Goal: Task Accomplishment & Management: Manage account settings

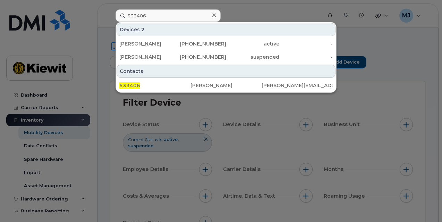
type input "533406"
click at [215, 85] on div "Anthony Swartz" at bounding box center [226, 85] width 71 height 7
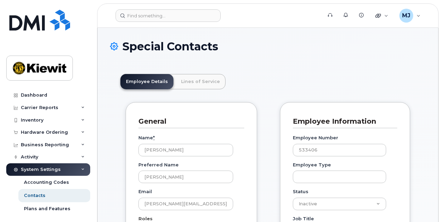
scroll to position [22, 0]
click at [208, 82] on link "Lines of Service" at bounding box center [201, 81] width 50 height 15
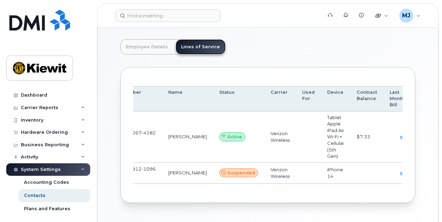
scroll to position [0, 0]
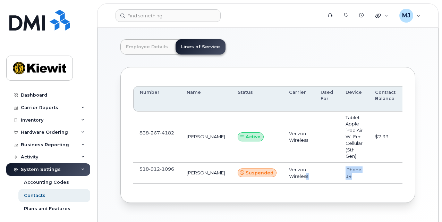
drag, startPoint x: 288, startPoint y: 188, endPoint x: 334, endPoint y: 189, distance: 45.5
click at [334, 184] on div "Number Name Status Carrier Used For Device Contract Balance Last Months Bill 83…" at bounding box center [267, 135] width 269 height 98
click at [312, 190] on div "Number Name Status Carrier Used For Device Contract Balance Last Months Bill 83…" at bounding box center [267, 135] width 269 height 110
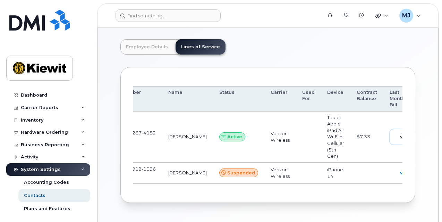
click at [400, 138] on span "view" at bounding box center [405, 137] width 10 height 6
drag, startPoint x: 298, startPoint y: 191, endPoint x: 217, endPoint y: 195, distance: 80.6
click at [217, 190] on div "Number Name Status Carrier Used For Device Contract Balance Last Months Bill 83…" at bounding box center [267, 135] width 269 height 110
click at [145, 139] on td "838 267 4182" at bounding box center [138, 136] width 47 height 51
click at [167, 136] on td "[PERSON_NAME]" at bounding box center [187, 136] width 51 height 51
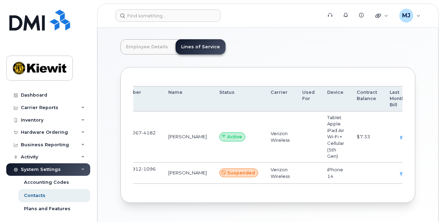
click at [156, 133] on td "838 267 4182" at bounding box center [138, 136] width 47 height 51
drag, startPoint x: 199, startPoint y: 192, endPoint x: 161, endPoint y: 192, distance: 37.5
click at [161, 190] on div "Number Name Status Carrier Used For Device Contract Balance Last Months Bill 83…" at bounding box center [267, 135] width 269 height 110
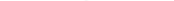
scroll to position [0, 0]
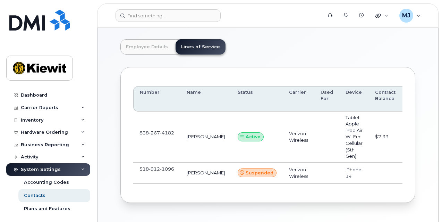
click at [156, 135] on span "267" at bounding box center [154, 133] width 11 height 6
click at [179, 135] on td "838 267 4182" at bounding box center [156, 136] width 47 height 51
click at [209, 138] on td "ANDY LAHAIR" at bounding box center [205, 136] width 51 height 51
click at [319, 143] on td at bounding box center [326, 136] width 25 height 51
click at [339, 139] on td "Tablet Apple iPad Air Wi-Fi + Cellular (5th Gen)" at bounding box center [354, 136] width 30 height 51
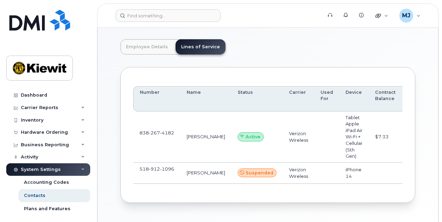
click at [159, 141] on td "838 267 4182" at bounding box center [156, 136] width 47 height 51
click at [149, 135] on span "267" at bounding box center [154, 133] width 11 height 6
drag, startPoint x: 169, startPoint y: 129, endPoint x: 168, endPoint y: 138, distance: 8.4
click at [169, 130] on td "838 267 4182" at bounding box center [156, 136] width 47 height 51
click at [168, 140] on td "838 267 4182" at bounding box center [156, 136] width 47 height 51
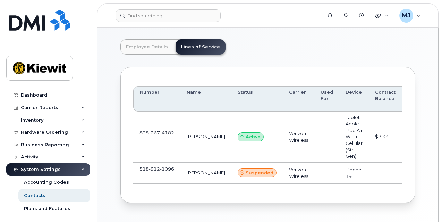
click at [203, 141] on td "ANDY LAHAIR" at bounding box center [205, 136] width 51 height 51
click at [205, 133] on td "ANDY LAHAIR" at bounding box center [205, 136] width 51 height 51
click at [232, 133] on td "Active" at bounding box center [257, 136] width 51 height 51
click at [236, 145] on td "Active" at bounding box center [257, 136] width 51 height 51
click at [260, 139] on td "Active" at bounding box center [257, 136] width 51 height 51
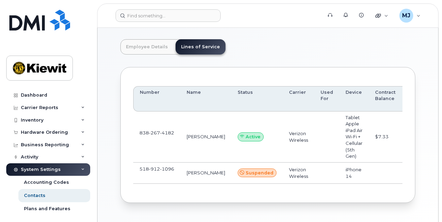
click at [339, 135] on td "Tablet Apple iPad Air Wi-Fi + Cellular (5th Gen)" at bounding box center [354, 136] width 30 height 51
click at [342, 132] on td "Tablet Apple iPad Air Wi-Fi + Cellular (5th Gen)" at bounding box center [354, 136] width 30 height 51
click at [369, 138] on td "$7.33" at bounding box center [385, 136] width 33 height 51
click at [369, 130] on td "$7.33" at bounding box center [385, 136] width 33 height 51
click at [259, 119] on td "Active" at bounding box center [257, 136] width 51 height 51
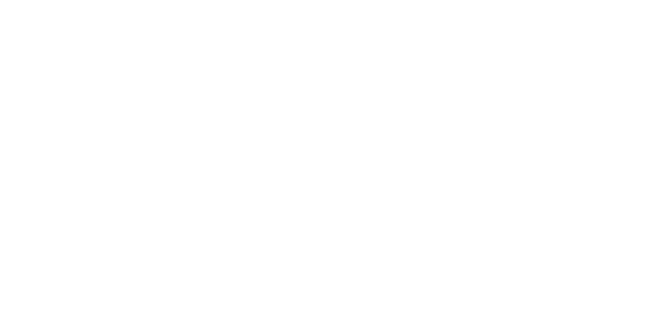
scroll to position [39, 0]
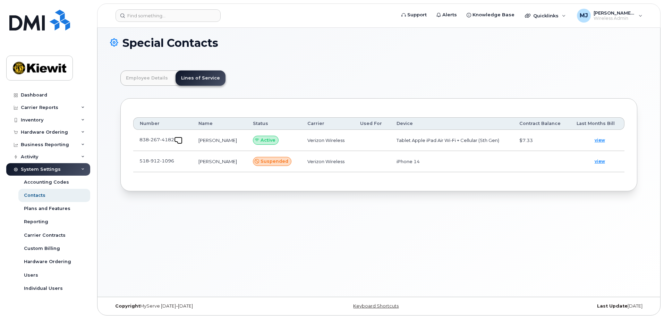
click at [175, 142] on link at bounding box center [178, 140] width 8 height 6
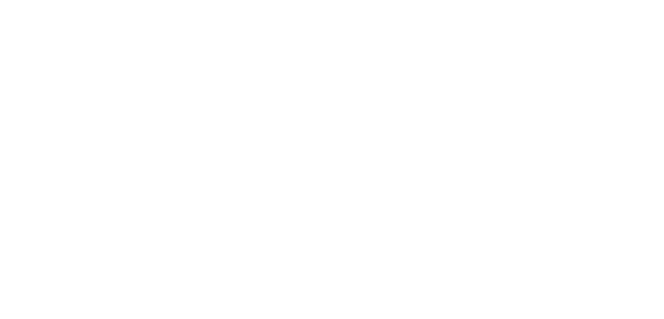
scroll to position [22, 0]
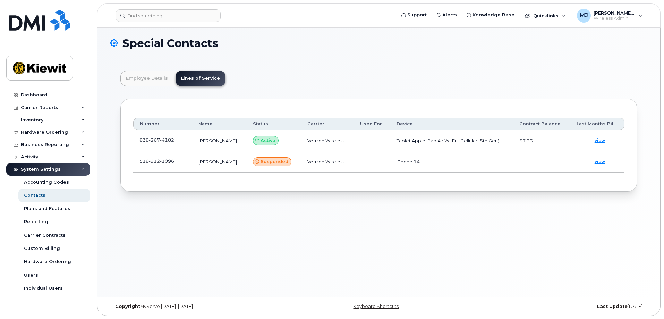
click at [275, 161] on span "Suspended" at bounding box center [275, 161] width 28 height 7
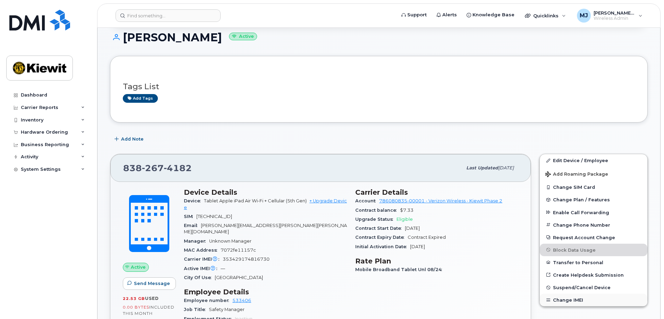
scroll to position [104, 0]
click at [573, 288] on span "Suspend/Cancel Device" at bounding box center [582, 287] width 58 height 5
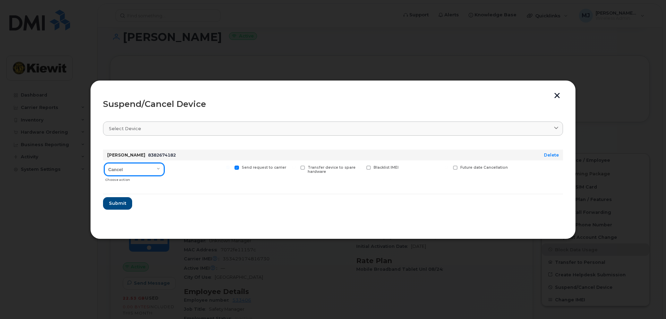
click at [154, 171] on select "Cancel Suspend - Reduced Rate Suspend - Full Rate Suspend - Lost Device/Stolen …" at bounding box center [134, 169] width 60 height 12
click at [134, 170] on select "Cancel Suspend - Reduced Rate Suspend - Full Rate Suspend - Lost Device/Stolen …" at bounding box center [134, 169] width 60 height 12
select select "[object Object]"
click at [104, 163] on select "Cancel Suspend - Reduced Rate Suspend - Full Rate Suspend - Lost Device/Stolen …" at bounding box center [134, 169] width 60 height 12
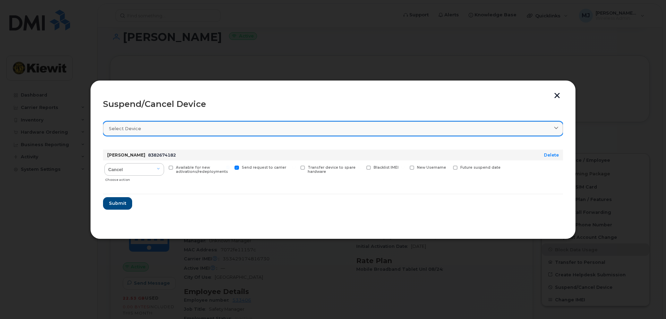
click at [170, 134] on link "Select device" at bounding box center [333, 128] width 460 height 14
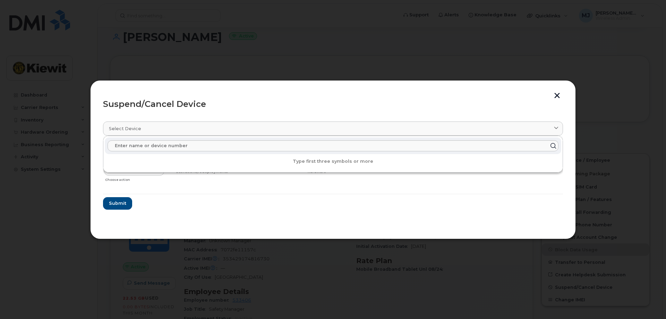
click at [203, 112] on header "Suspend/Cancel Device" at bounding box center [333, 104] width 460 height 22
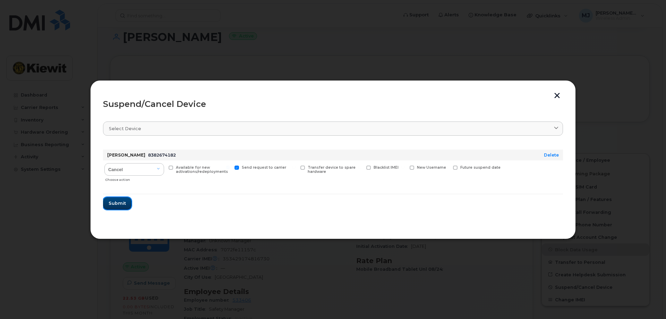
click at [127, 206] on button "Submit" at bounding box center [117, 203] width 28 height 12
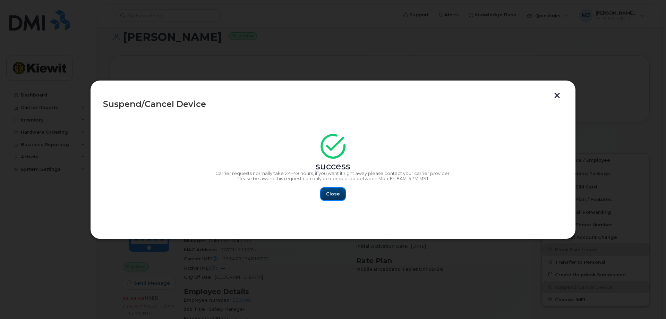
click at [335, 193] on span "Close" at bounding box center [333, 194] width 14 height 7
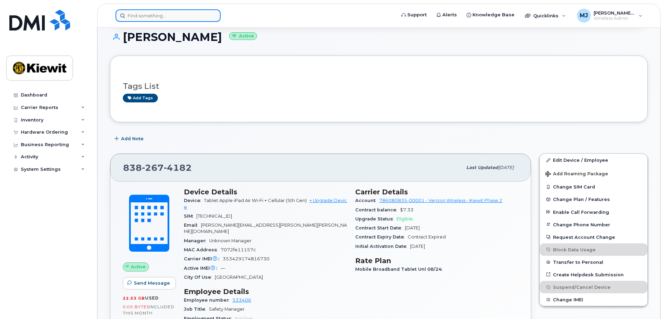
click at [177, 18] on input at bounding box center [168, 15] width 105 height 12
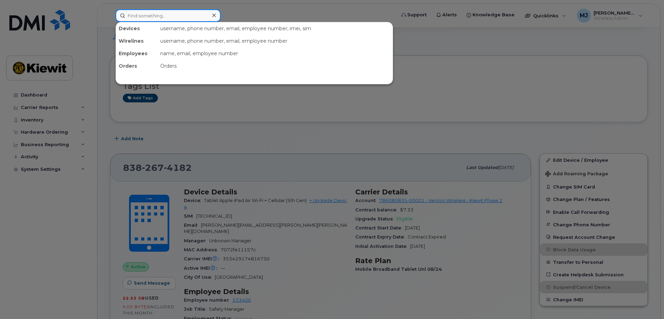
paste input "542008"
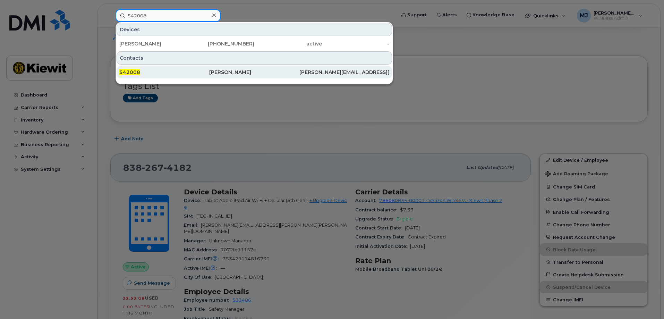
type input "542008"
click at [215, 72] on div "[PERSON_NAME]" at bounding box center [254, 72] width 90 height 7
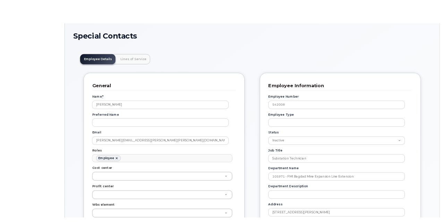
scroll to position [20, 0]
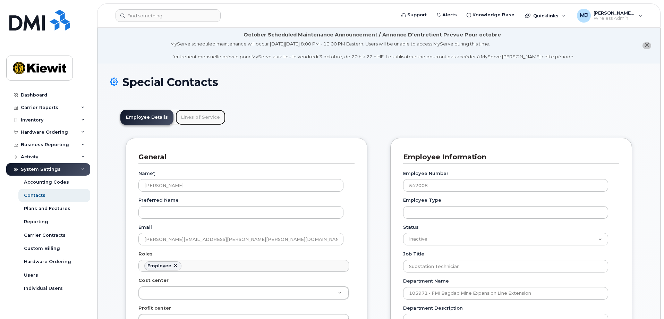
click at [201, 120] on link "Lines of Service" at bounding box center [201, 117] width 50 height 15
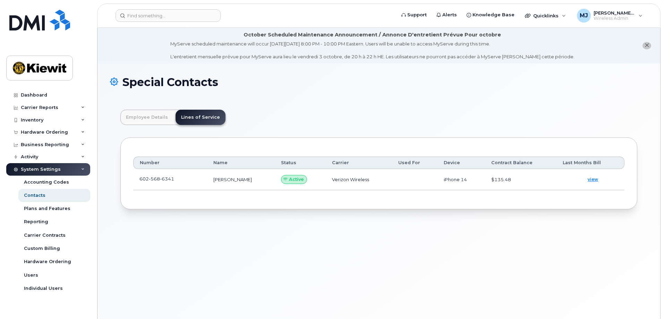
click at [180, 184] on td "602 568 6341" at bounding box center [170, 179] width 74 height 21
click at [171, 181] on span "6341" at bounding box center [167, 179] width 14 height 6
click at [175, 180] on link at bounding box center [178, 179] width 8 height 6
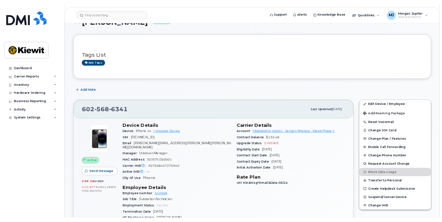
scroll to position [139, 0]
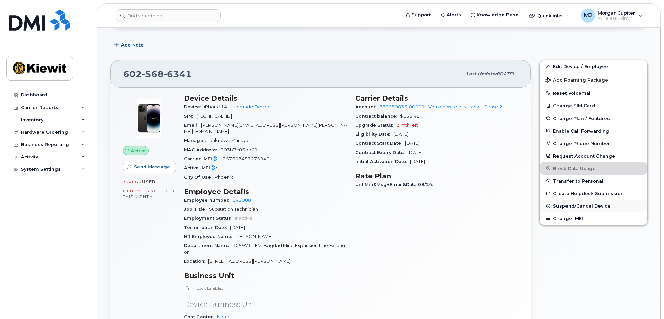
click at [586, 207] on span "Suspend/Cancel Device" at bounding box center [582, 205] width 58 height 5
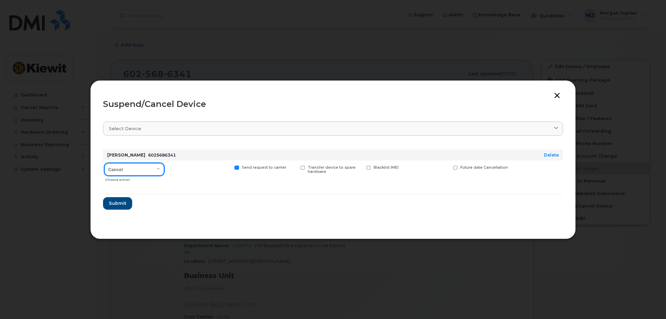
click at [153, 173] on select "Cancel Suspend - Reduced Rate Suspend - Full Rate Suspend - Lost Device/Stolen …" at bounding box center [134, 169] width 60 height 12
select select "[object Object]"
click at [104, 163] on select "Cancel Suspend - Reduced Rate Suspend - Full Rate Suspend - Lost Device/Stolen …" at bounding box center [134, 169] width 60 height 12
click at [113, 205] on span "Submit" at bounding box center [117, 203] width 17 height 7
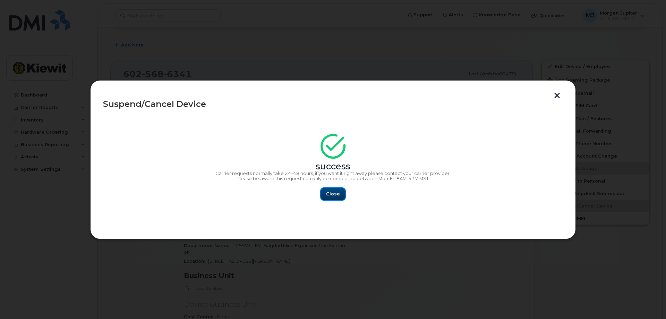
click at [338, 191] on span "Close" at bounding box center [333, 194] width 14 height 7
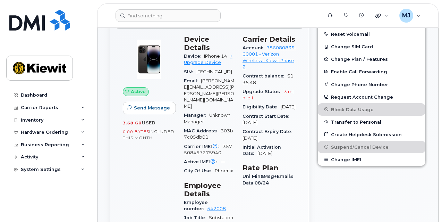
scroll to position [104, 0]
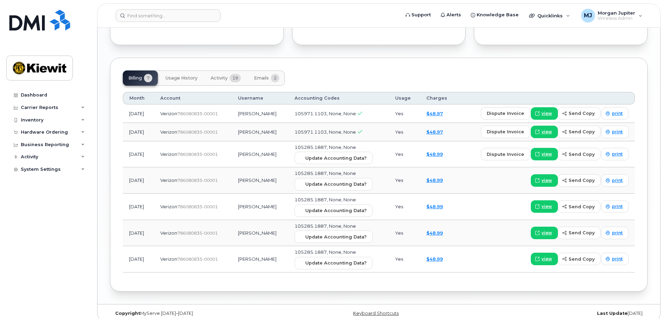
scroll to position [840, 0]
click at [236, 73] on span "19" at bounding box center [235, 77] width 11 height 8
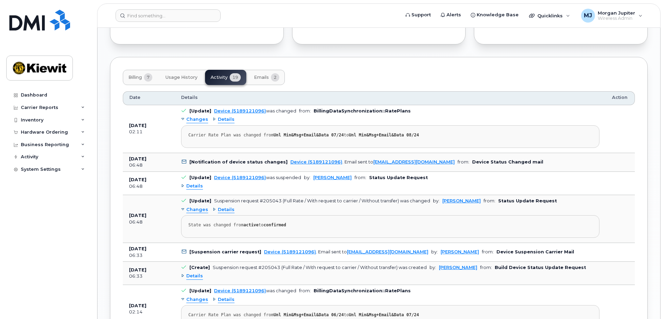
click at [213, 116] on div "Details" at bounding box center [224, 119] width 22 height 7
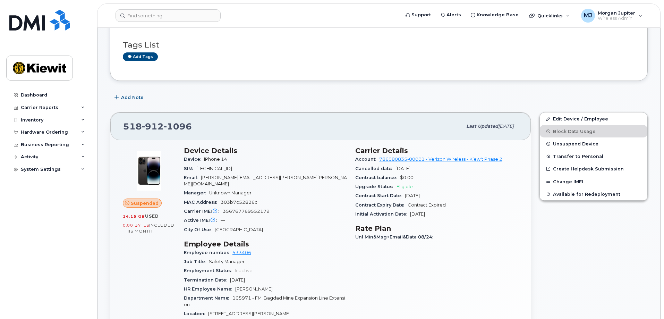
scroll to position [111, 0]
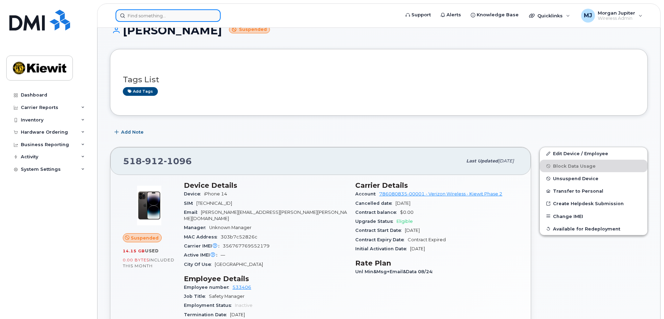
click at [171, 18] on input at bounding box center [168, 15] width 105 height 12
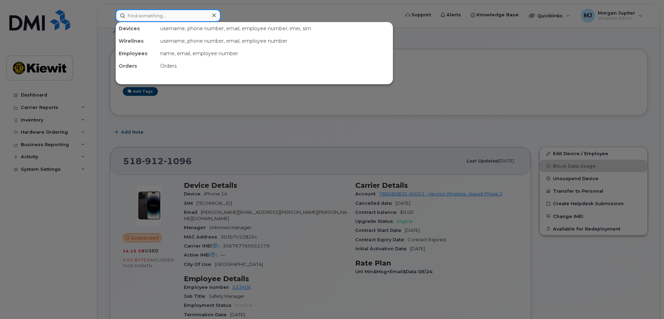
paste input "(682) 381-9026"
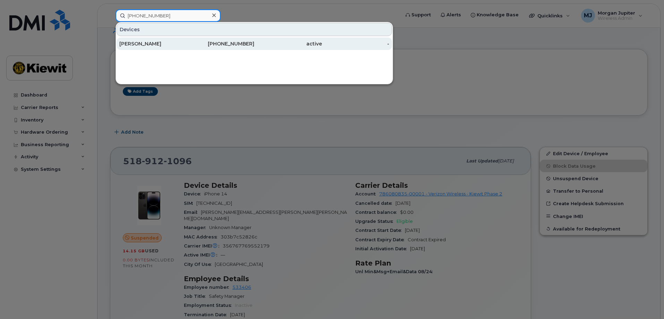
type input "(682) 381-9026"
click at [178, 43] on div "CAROL MARKS" at bounding box center [153, 43] width 68 height 7
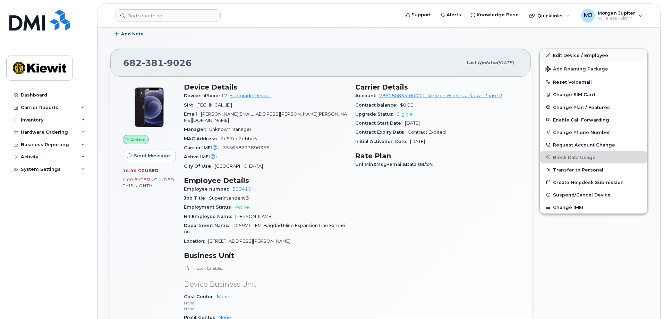
scroll to position [208, 0]
click at [578, 54] on link "Edit Device / Employee" at bounding box center [594, 56] width 108 height 12
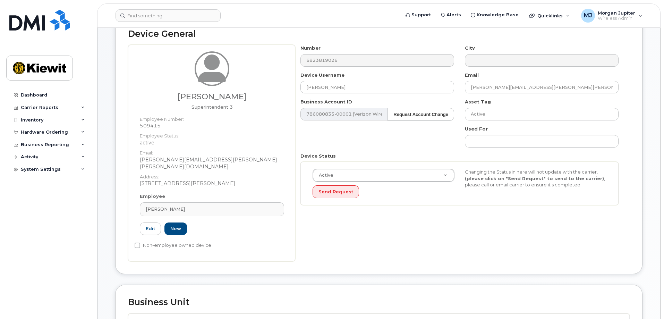
scroll to position [48, 0]
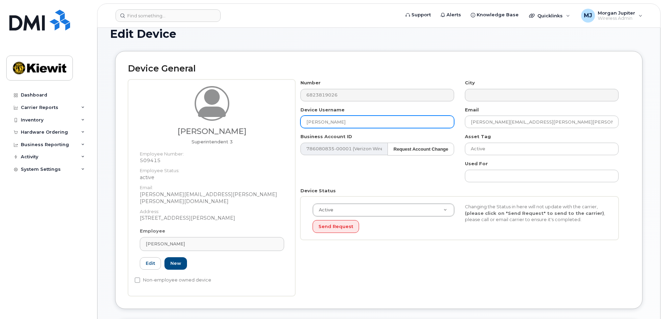
drag, startPoint x: 372, startPoint y: 126, endPoint x: 191, endPoint y: 214, distance: 202.1
click at [249, 132] on div "[PERSON_NAME] Superintendent 3 Employee Number: 509415 Employee Status: active …" at bounding box center [379, 187] width 502 height 217
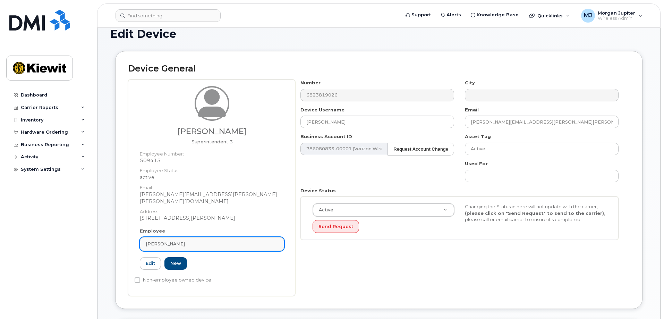
drag, startPoint x: 183, startPoint y: 237, endPoint x: 148, endPoint y: 237, distance: 35.4
click at [148, 241] on div "[PERSON_NAME]" at bounding box center [212, 244] width 133 height 7
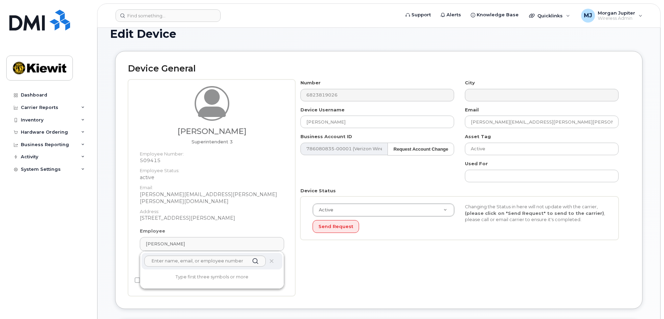
click at [398, 282] on div "Number 6823819026 City Device Username CAROL MARKS Email JACOB.RUSSELL@KIEWIT.C…" at bounding box center [462, 187] width 335 height 217
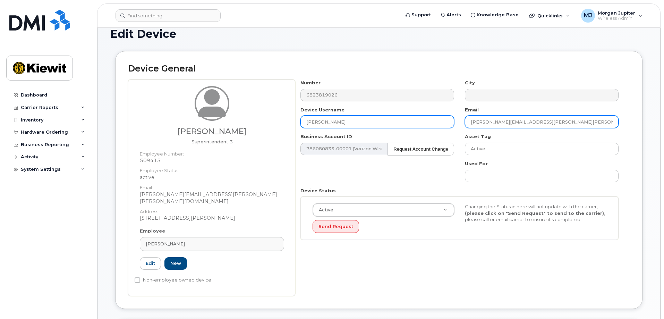
drag, startPoint x: 508, startPoint y: 123, endPoint x: 446, endPoint y: 119, distance: 61.9
click at [446, 119] on div "Number 6823819026 City Device Username CAROL MARKS Email JACOB.RUSSELL@KIEWIT.C…" at bounding box center [459, 162] width 329 height 166
drag, startPoint x: 392, startPoint y: 125, endPoint x: 263, endPoint y: 129, distance: 128.5
click at [263, 129] on div "Jacob Russell Superintendent 3 Employee Number: 509415 Employee Status: active …" at bounding box center [379, 187] width 502 height 217
paste input "JACOB.RUSSELL"
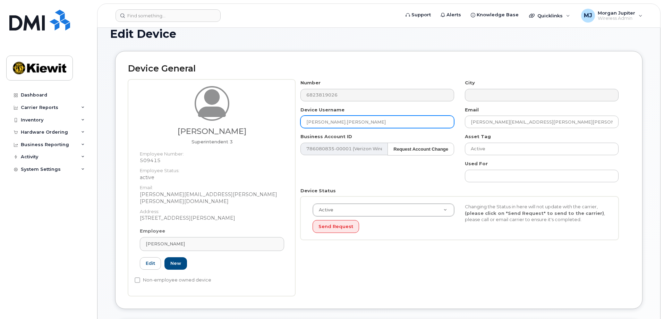
click at [323, 121] on input "JACOB.RUSSELL" at bounding box center [378, 122] width 154 height 12
type input "JACOB RUSSELL"
click at [422, 280] on div "Number 6823819026 City Device Username JACOB RUSSELL Email JACOB.RUSSELL@KIEWIT…" at bounding box center [462, 187] width 335 height 217
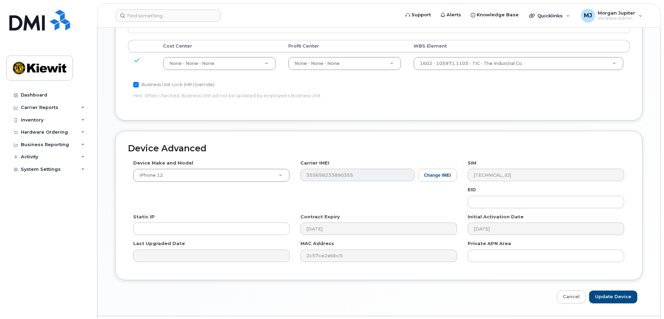
scroll to position [430, 0]
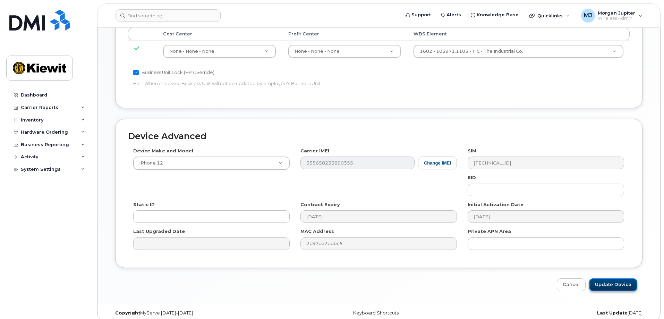
click at [617, 279] on input "Update Device" at bounding box center [613, 284] width 48 height 13
type input "Saving..."
